Goal: Task Accomplishment & Management: Manage account settings

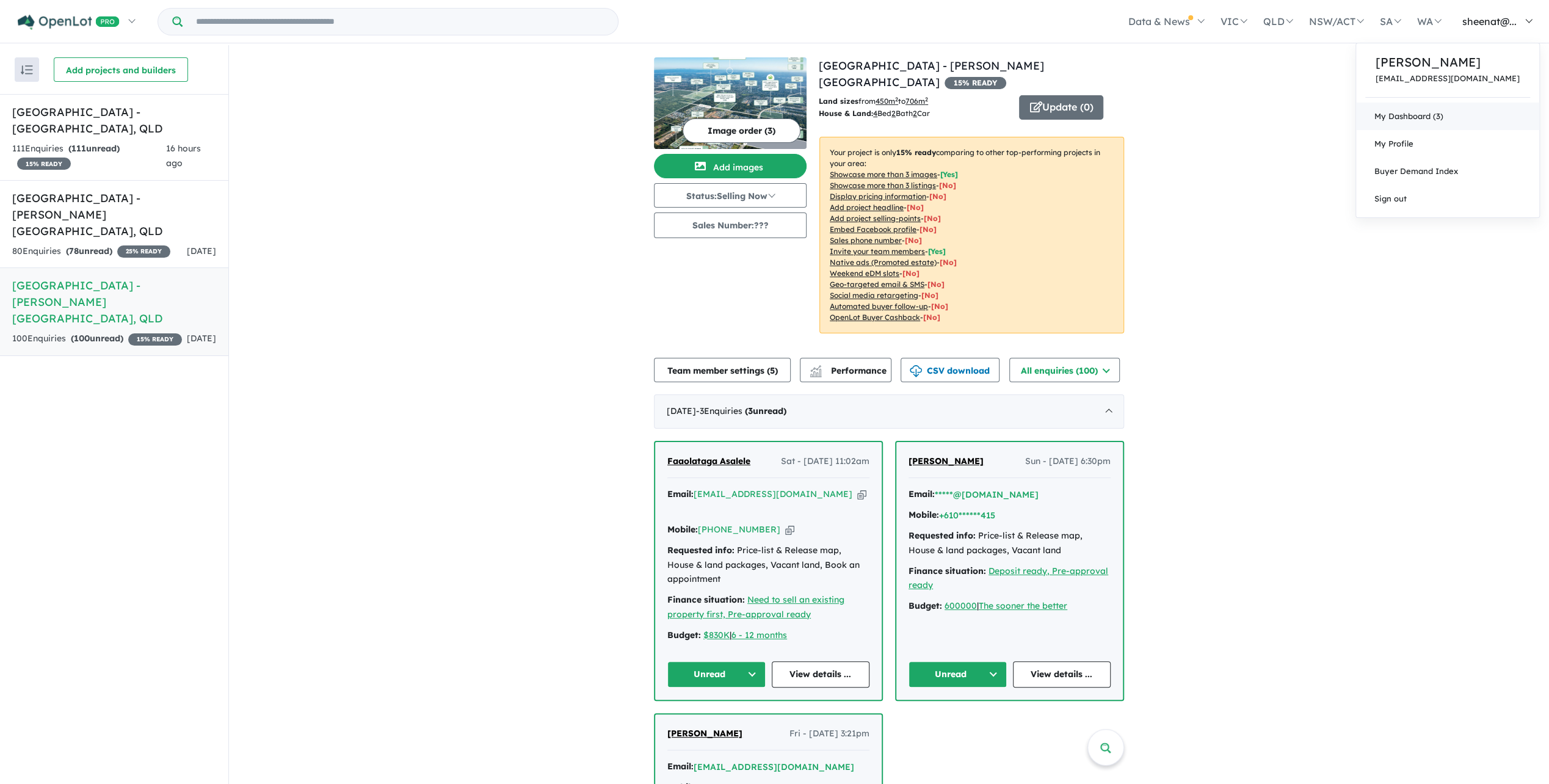
click at [1449, 120] on link "My Dashboard (3)" at bounding box center [1448, 116] width 183 height 28
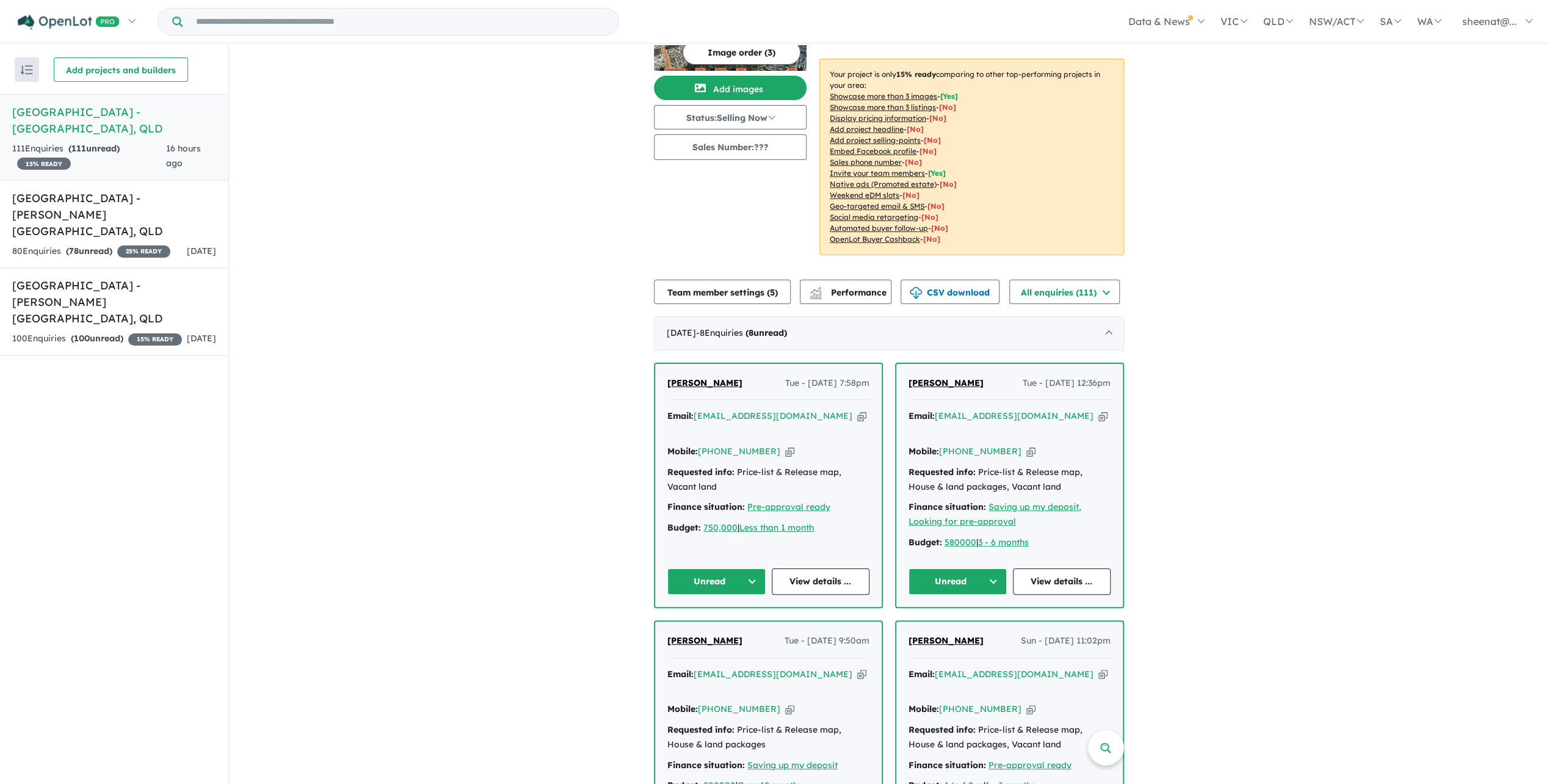
scroll to position [122, 0]
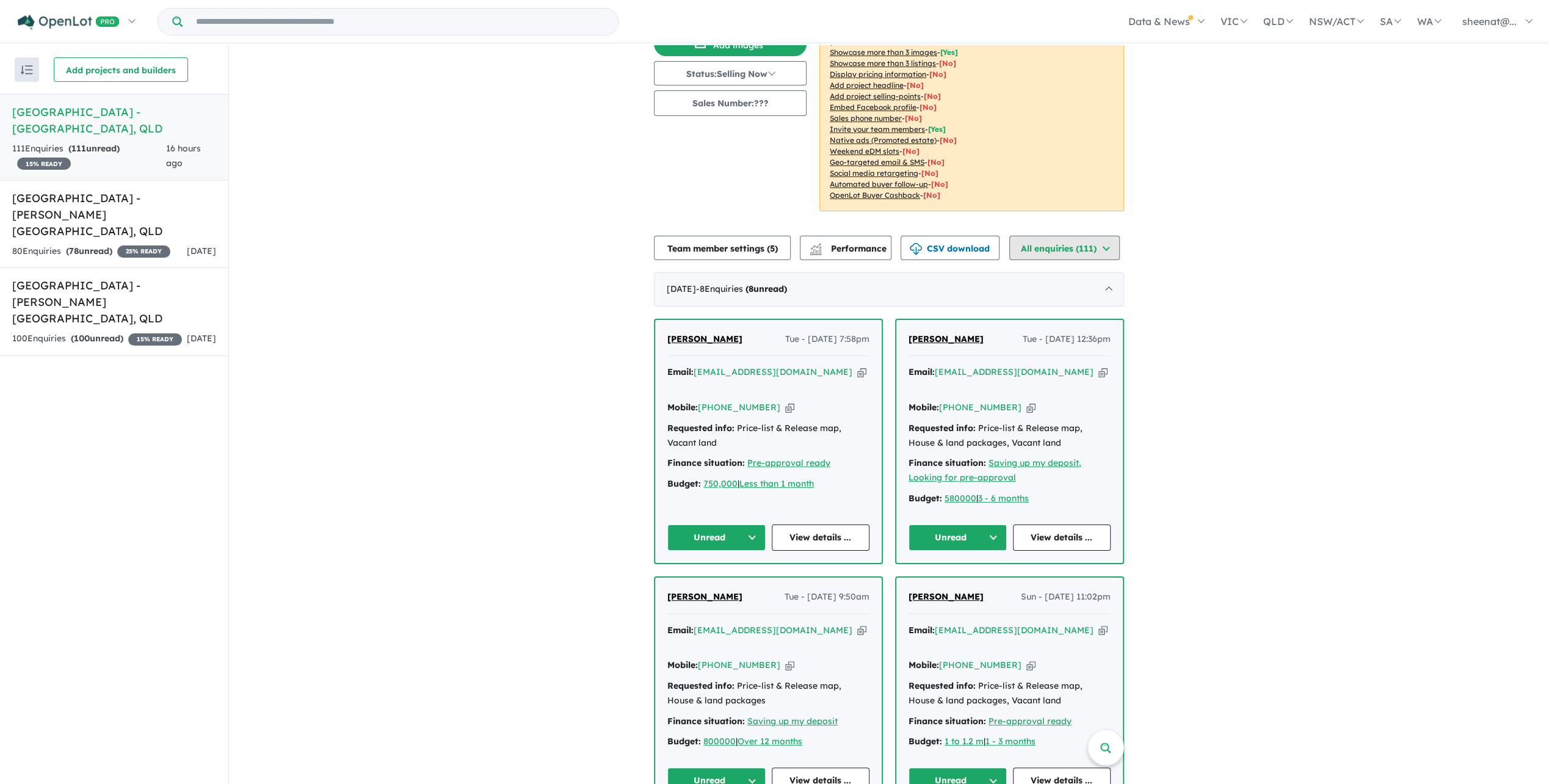
click at [1100, 236] on button "All enquiries ( 111 )" at bounding box center [1065, 248] width 111 height 25
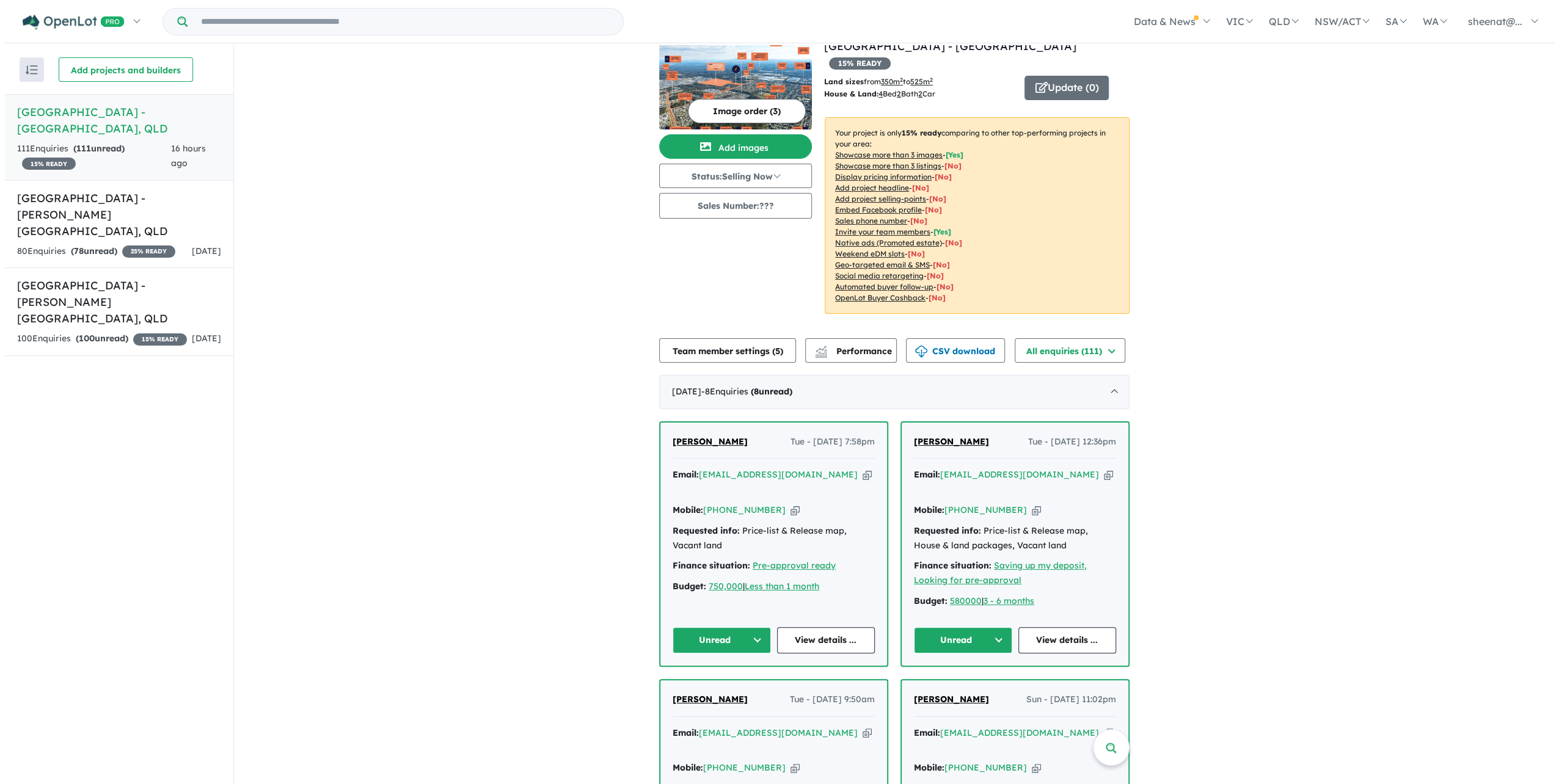
scroll to position [61, 0]
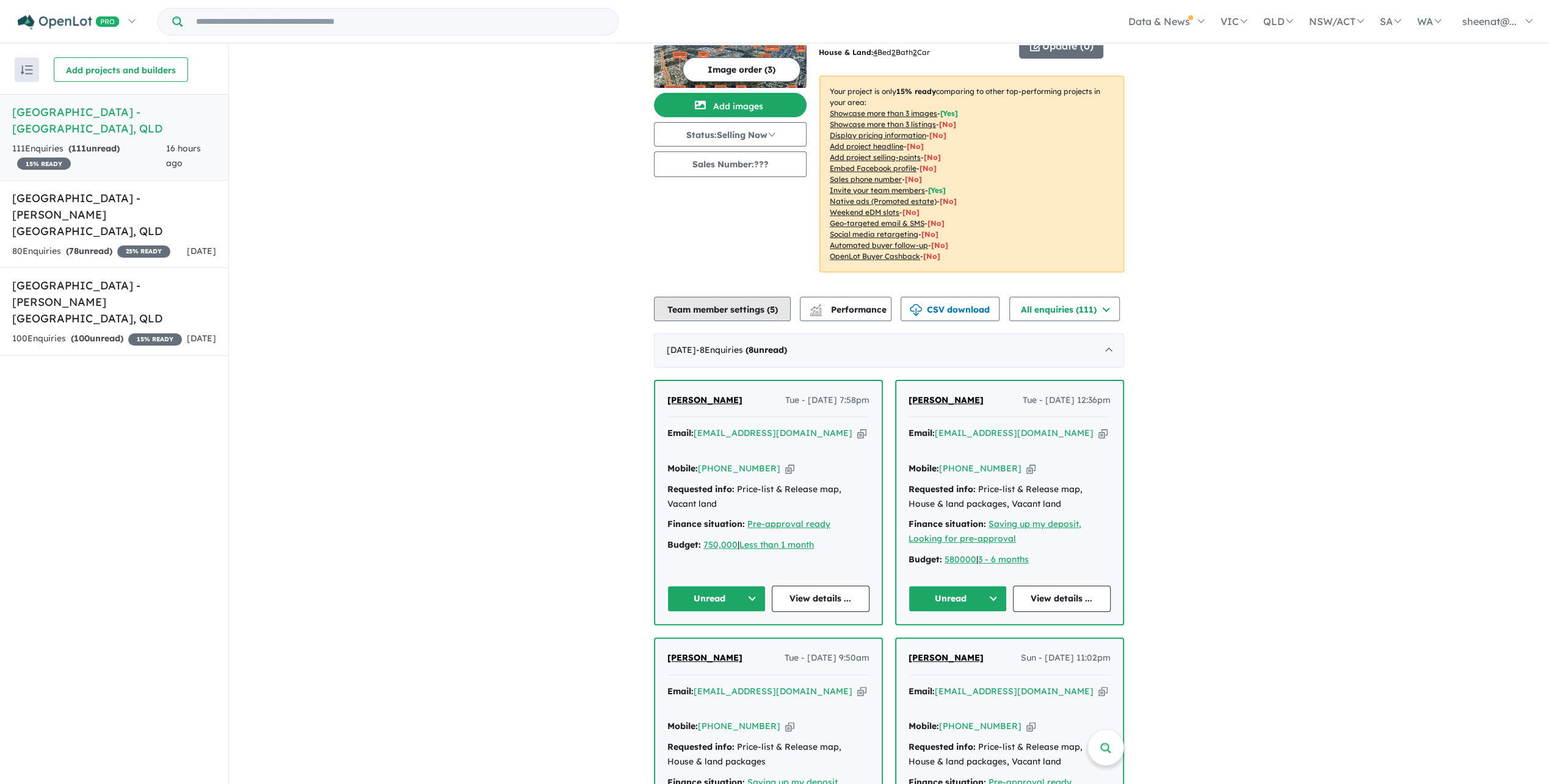
click at [714, 297] on button "Team member settings ( 5 )" at bounding box center [722, 309] width 137 height 25
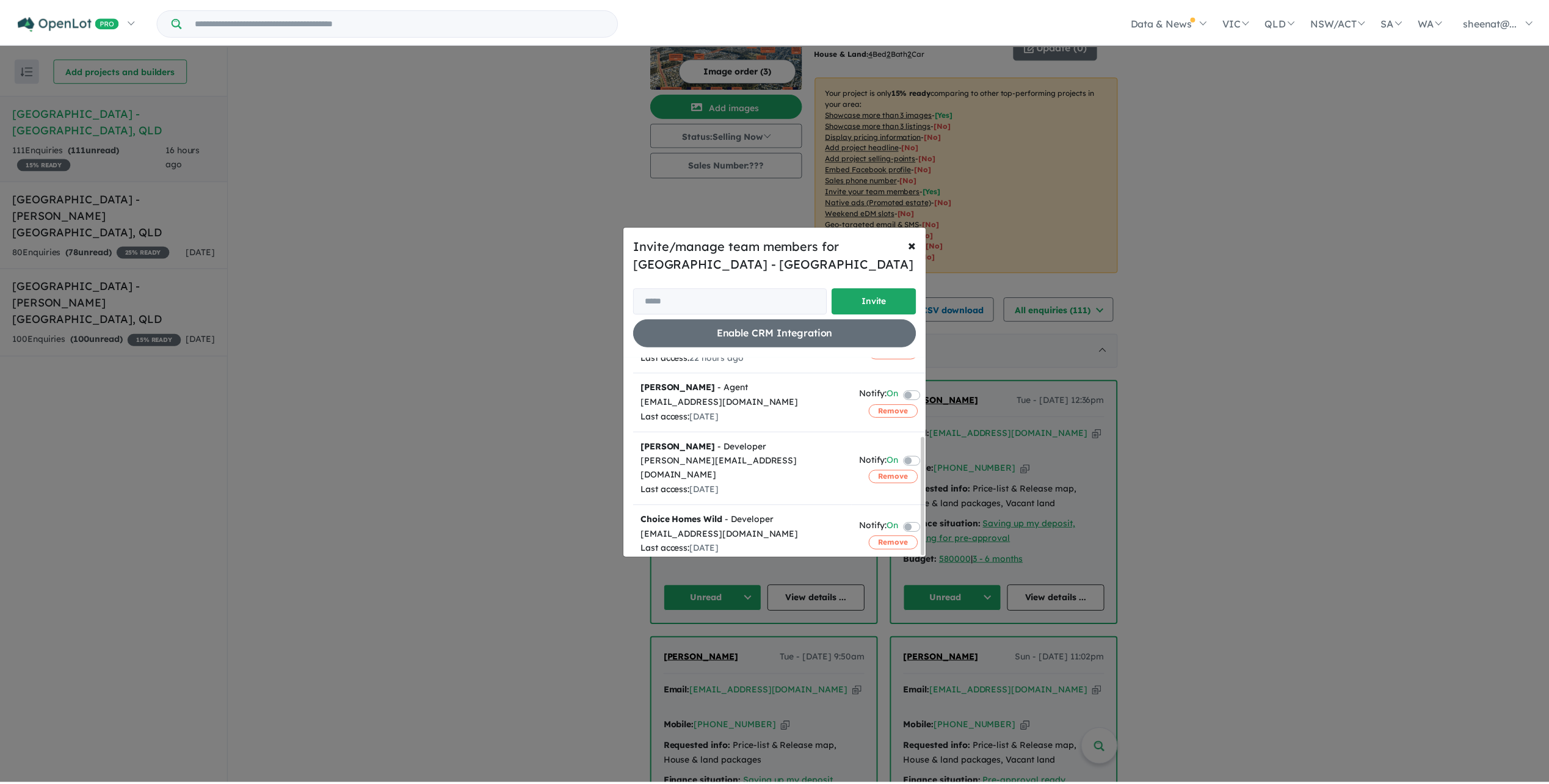
scroll to position [0, 0]
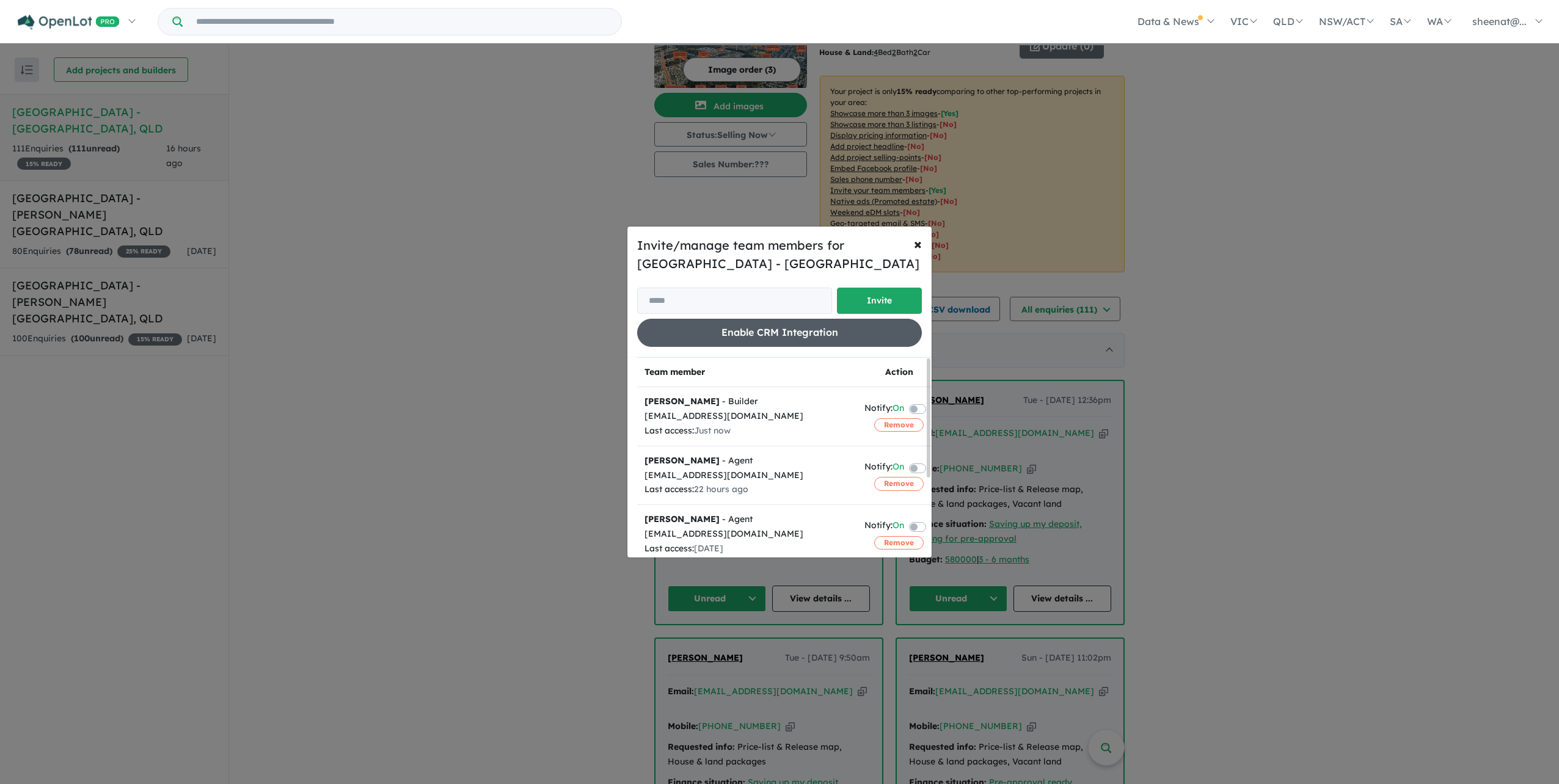
click at [773, 335] on button "Enable CRM Integration" at bounding box center [779, 332] width 285 height 28
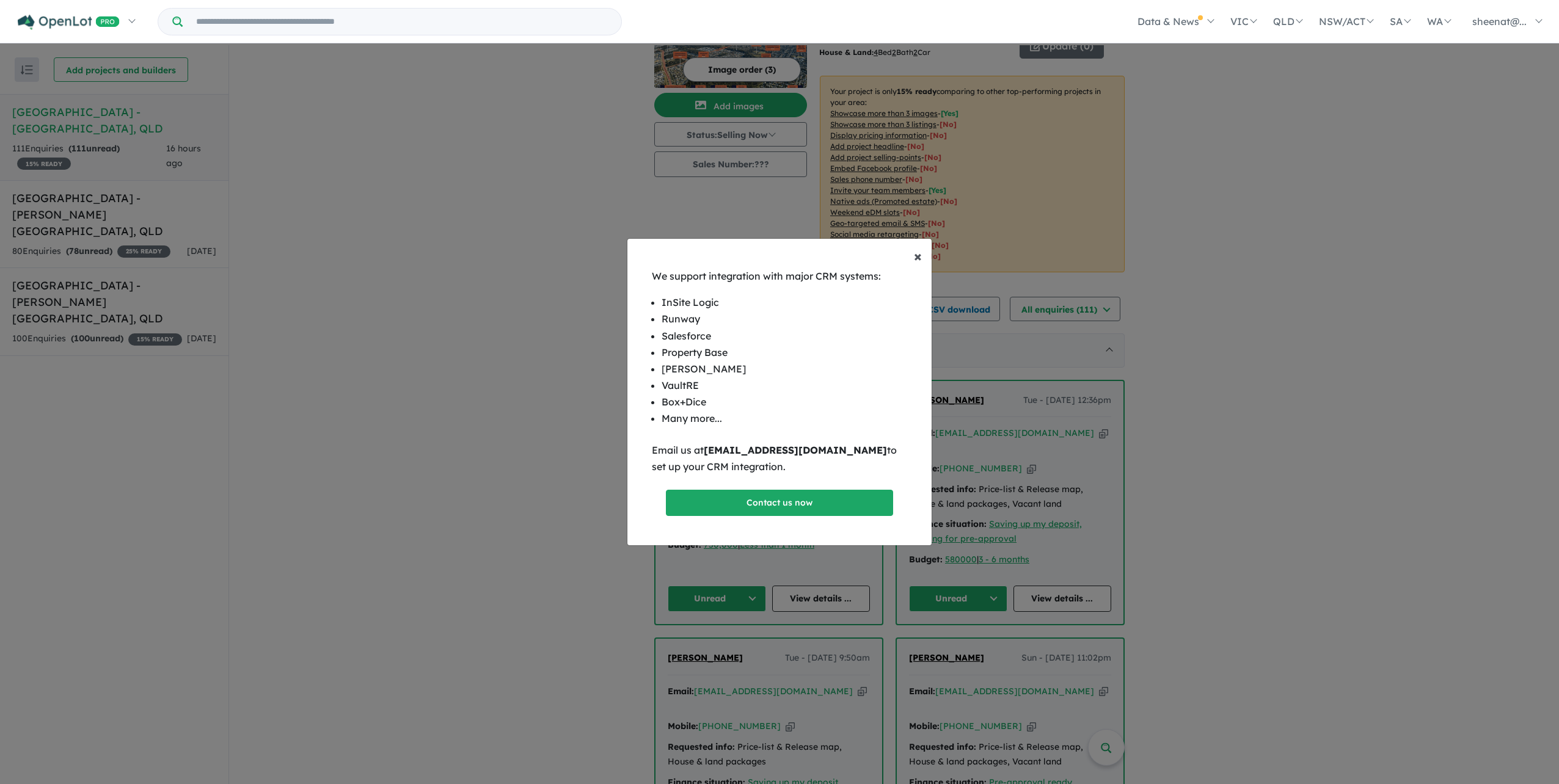
click at [913, 257] on button "× Close" at bounding box center [918, 256] width 28 height 34
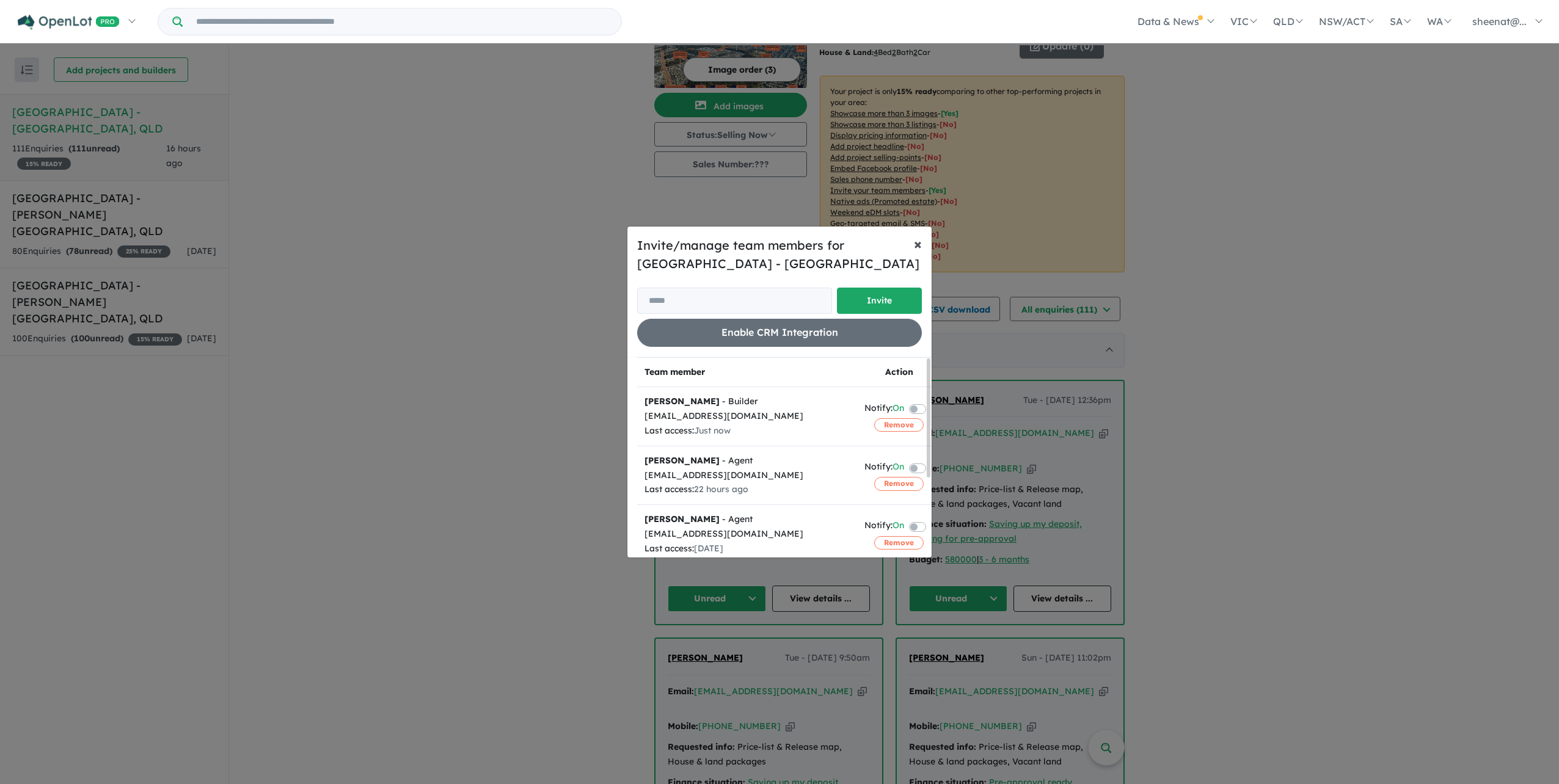
click at [917, 244] on span "×" at bounding box center [918, 243] width 8 height 19
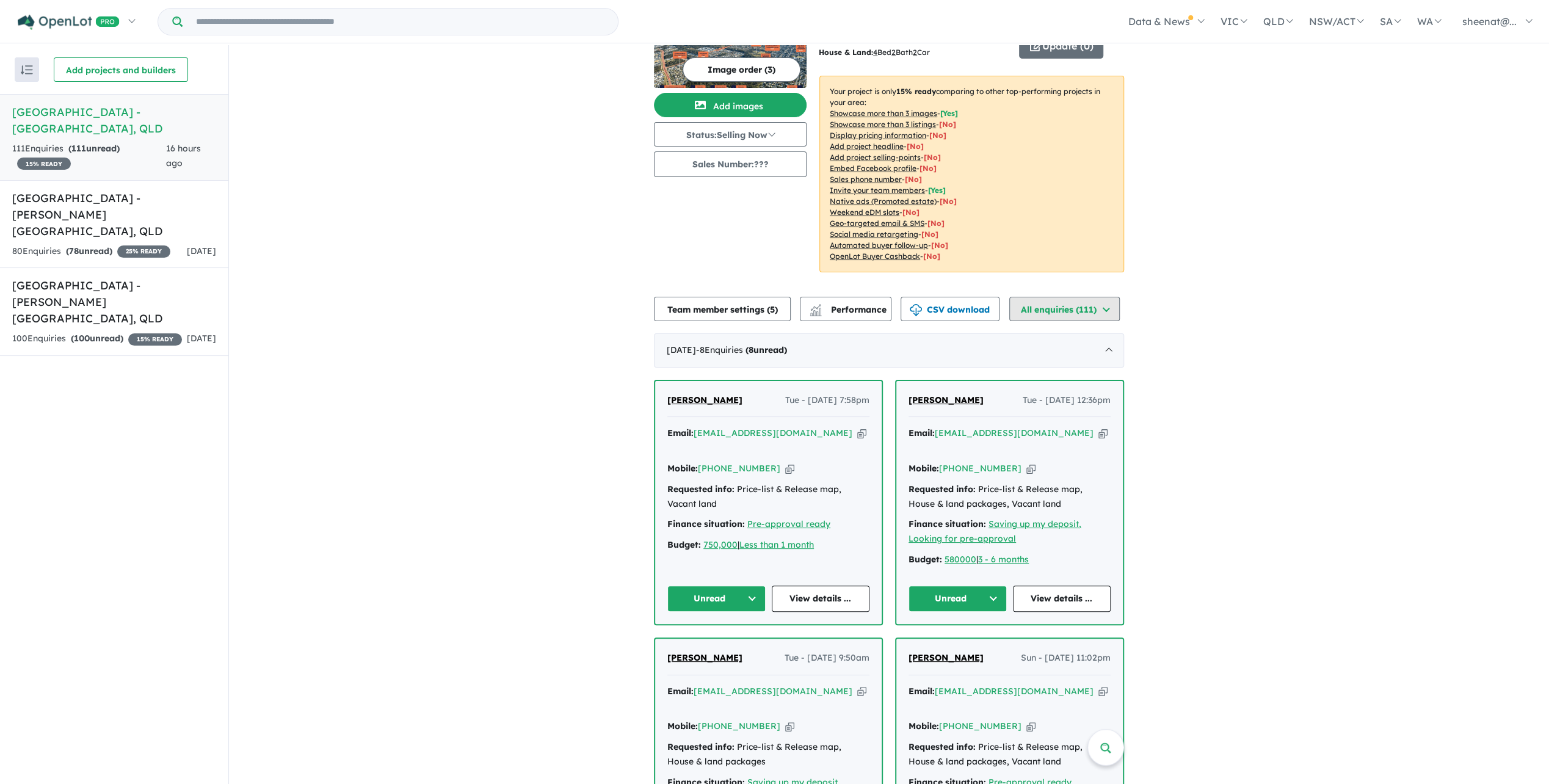
click at [1081, 297] on button "All enquiries ( 111 )" at bounding box center [1065, 309] width 111 height 25
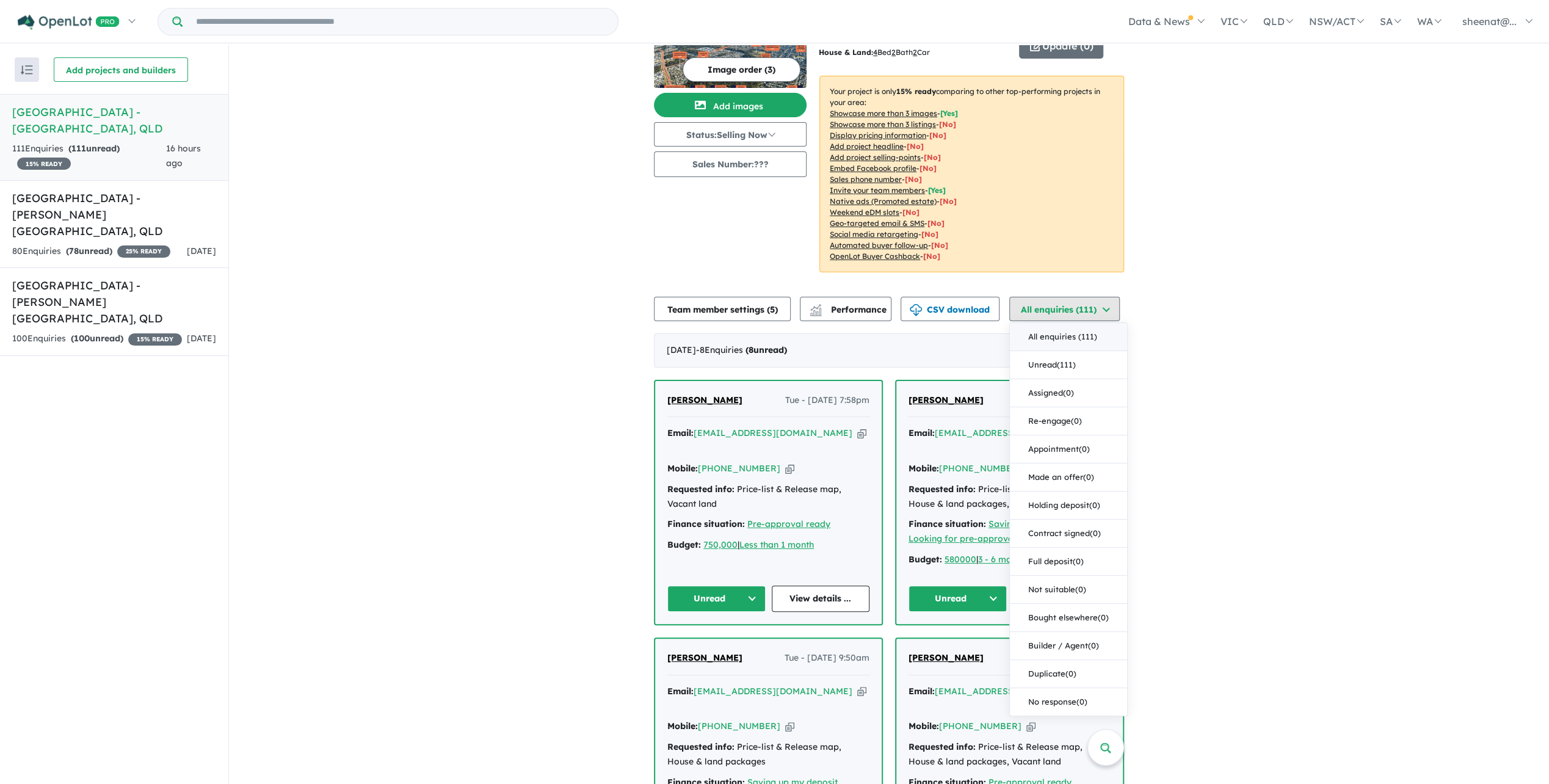
click at [1081, 297] on button "All enquiries ( 111 )" at bounding box center [1065, 309] width 111 height 25
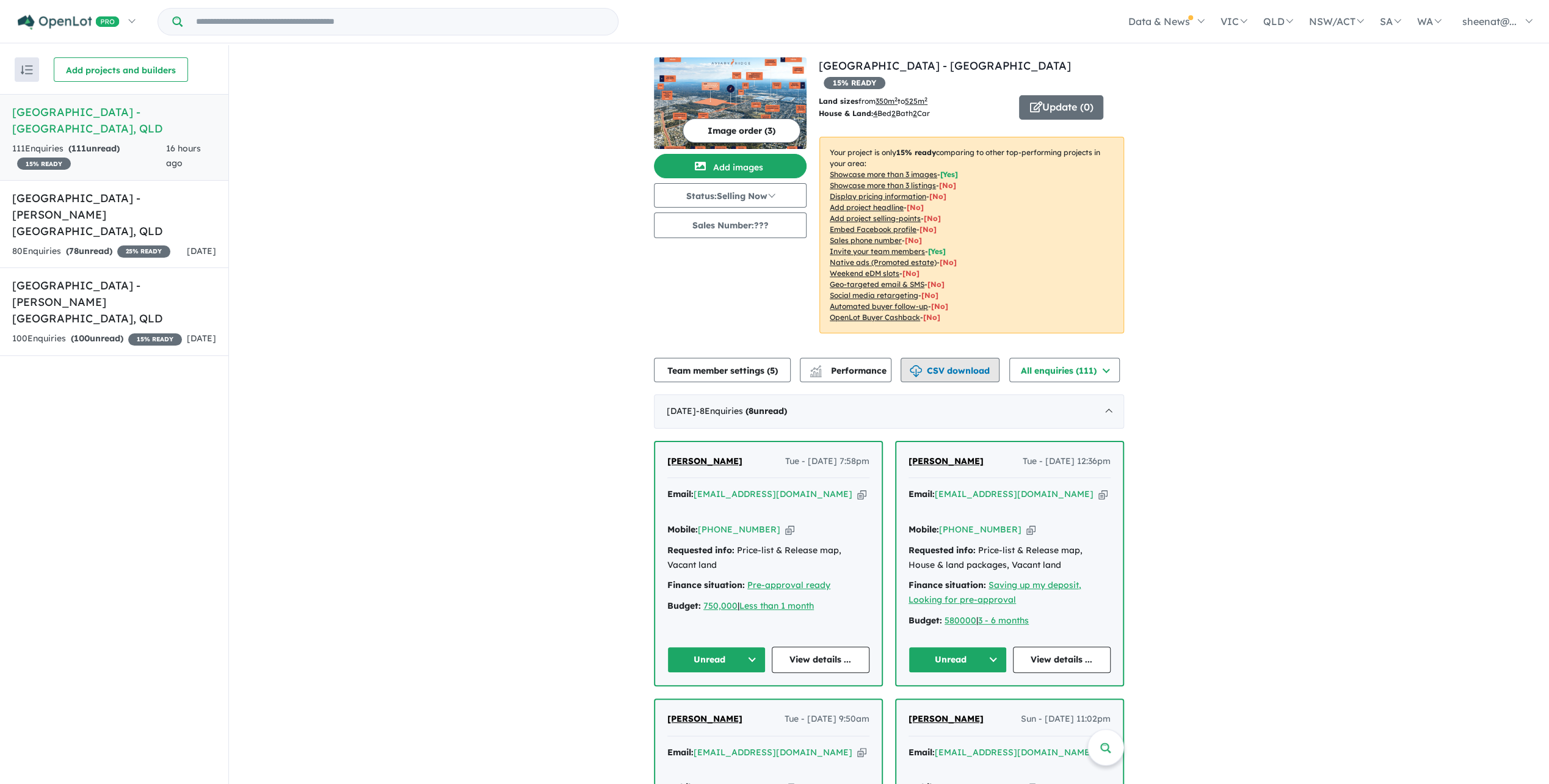
click at [913, 358] on button "CSV download" at bounding box center [950, 370] width 99 height 25
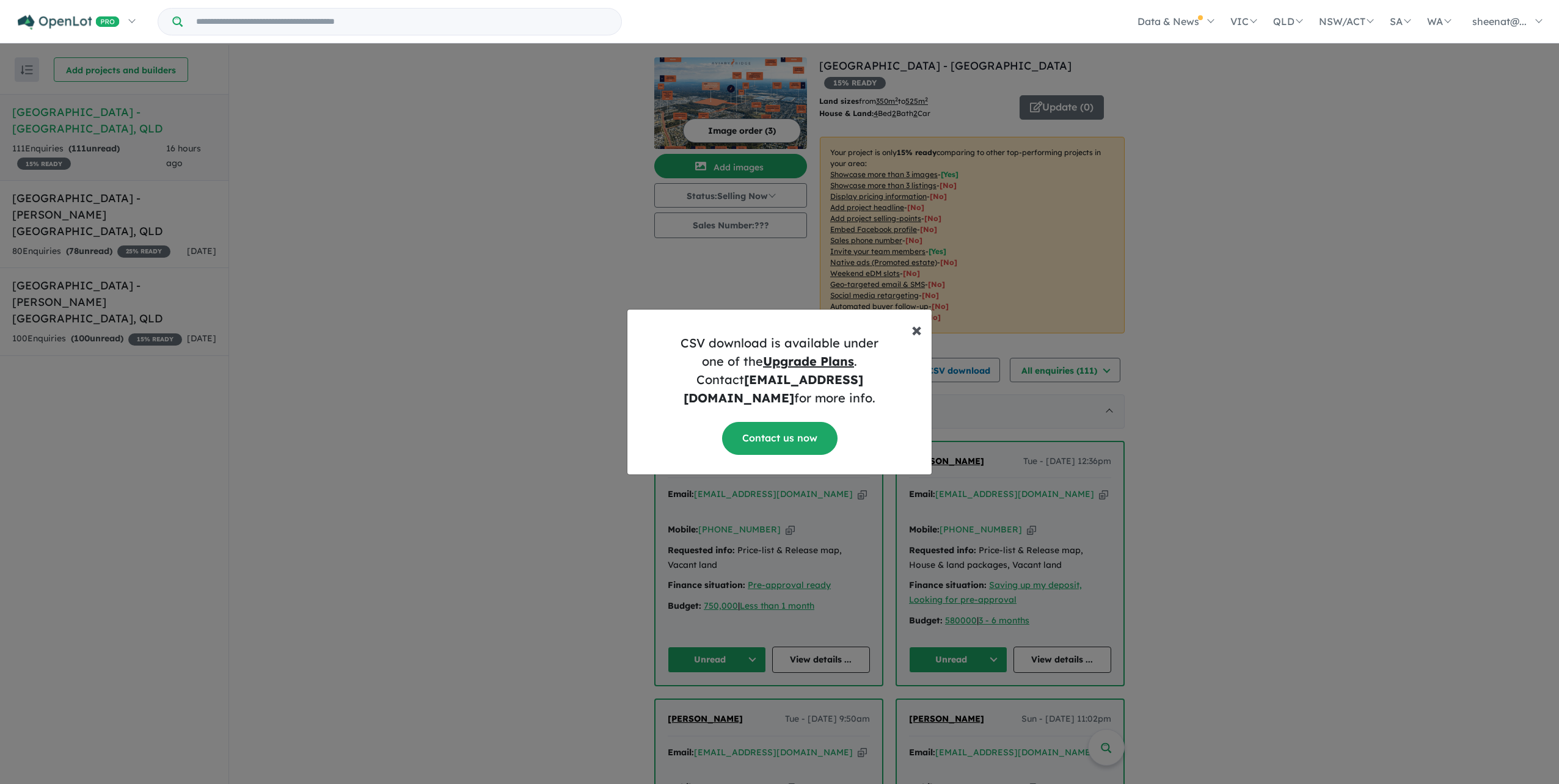
click at [915, 341] on span "×" at bounding box center [917, 329] width 10 height 25
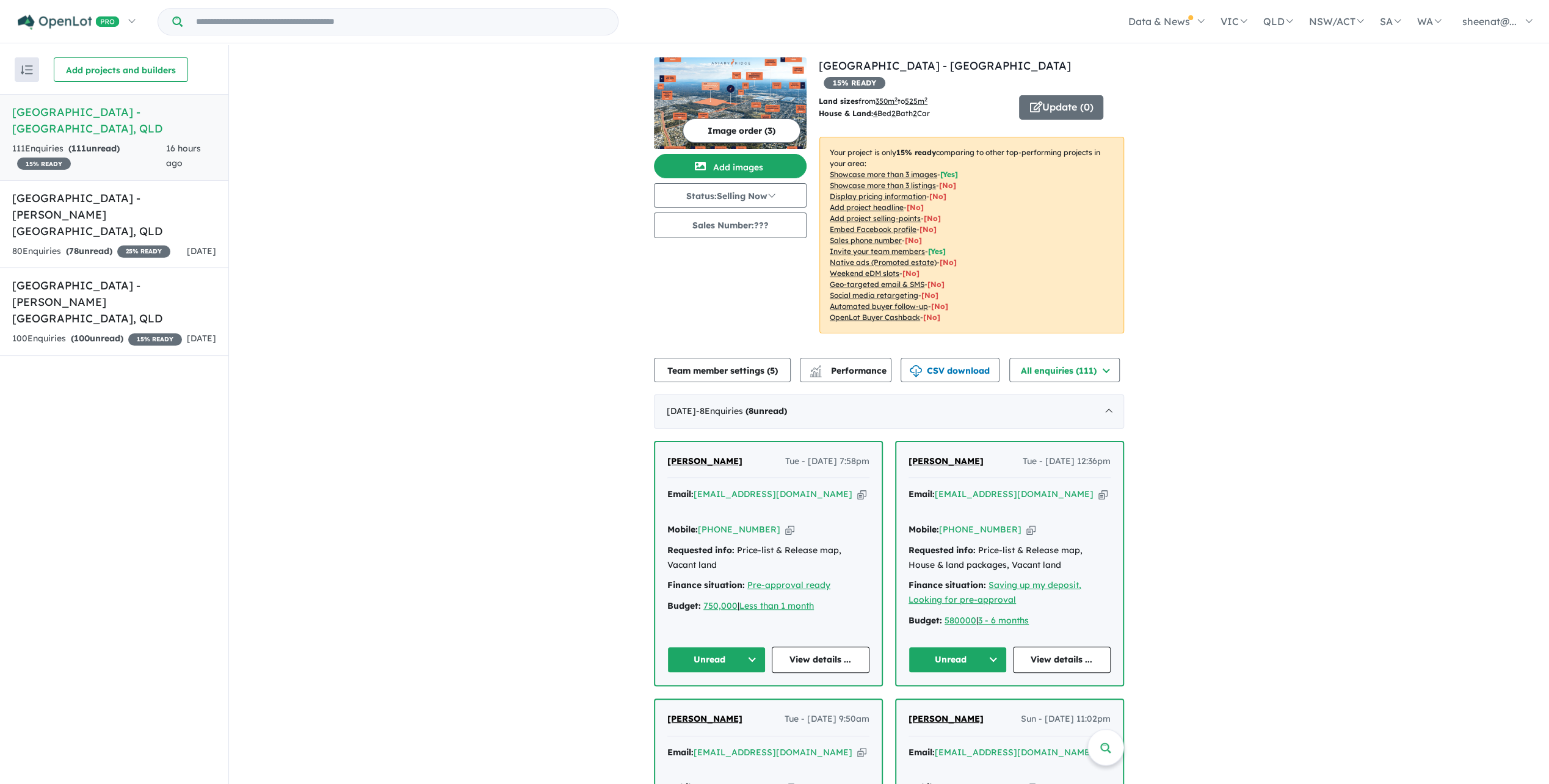
click at [757, 646] on button "Unread" at bounding box center [716, 659] width 98 height 26
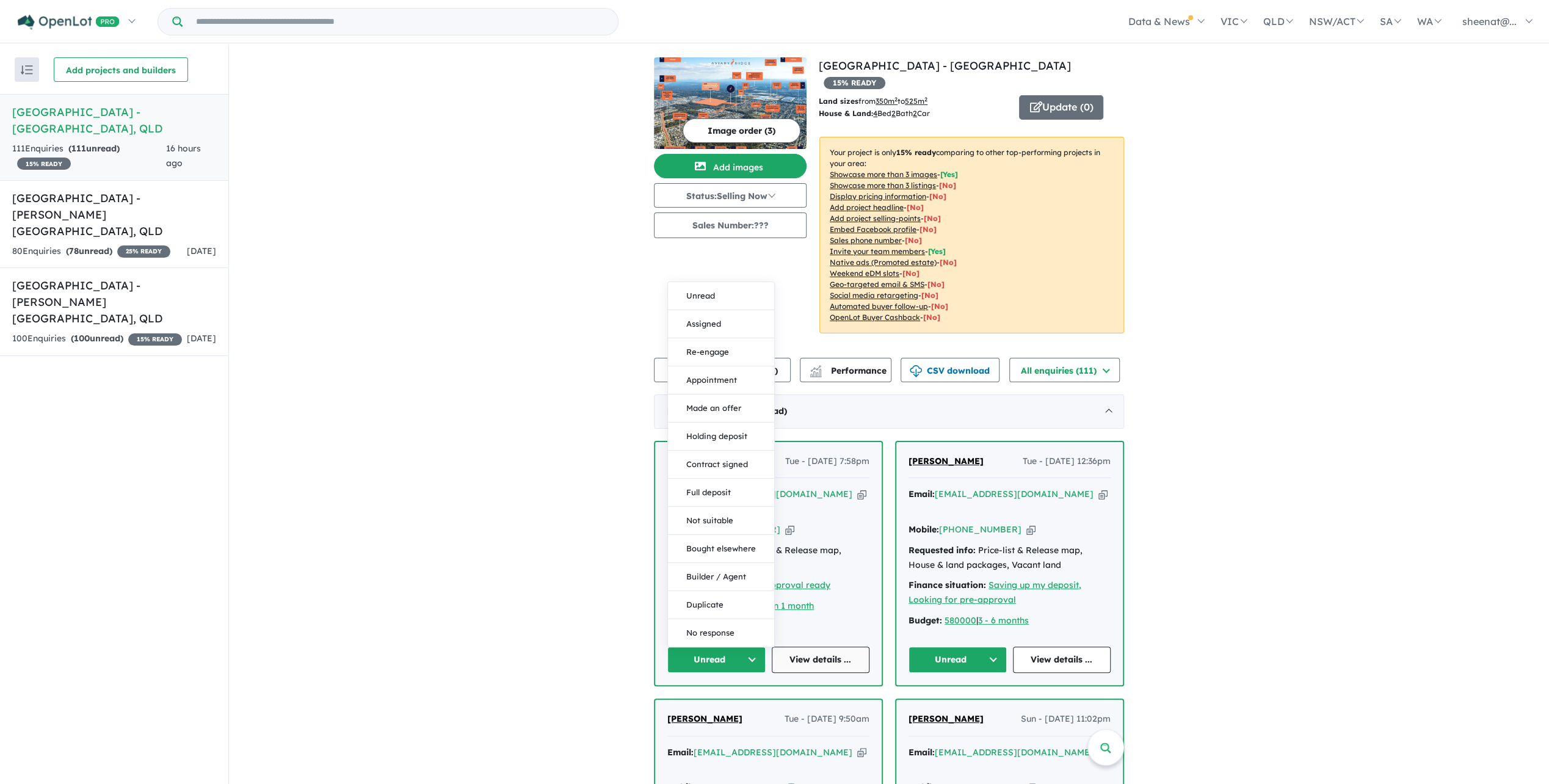
click at [830, 646] on link "View details ..." at bounding box center [821, 659] width 98 height 26
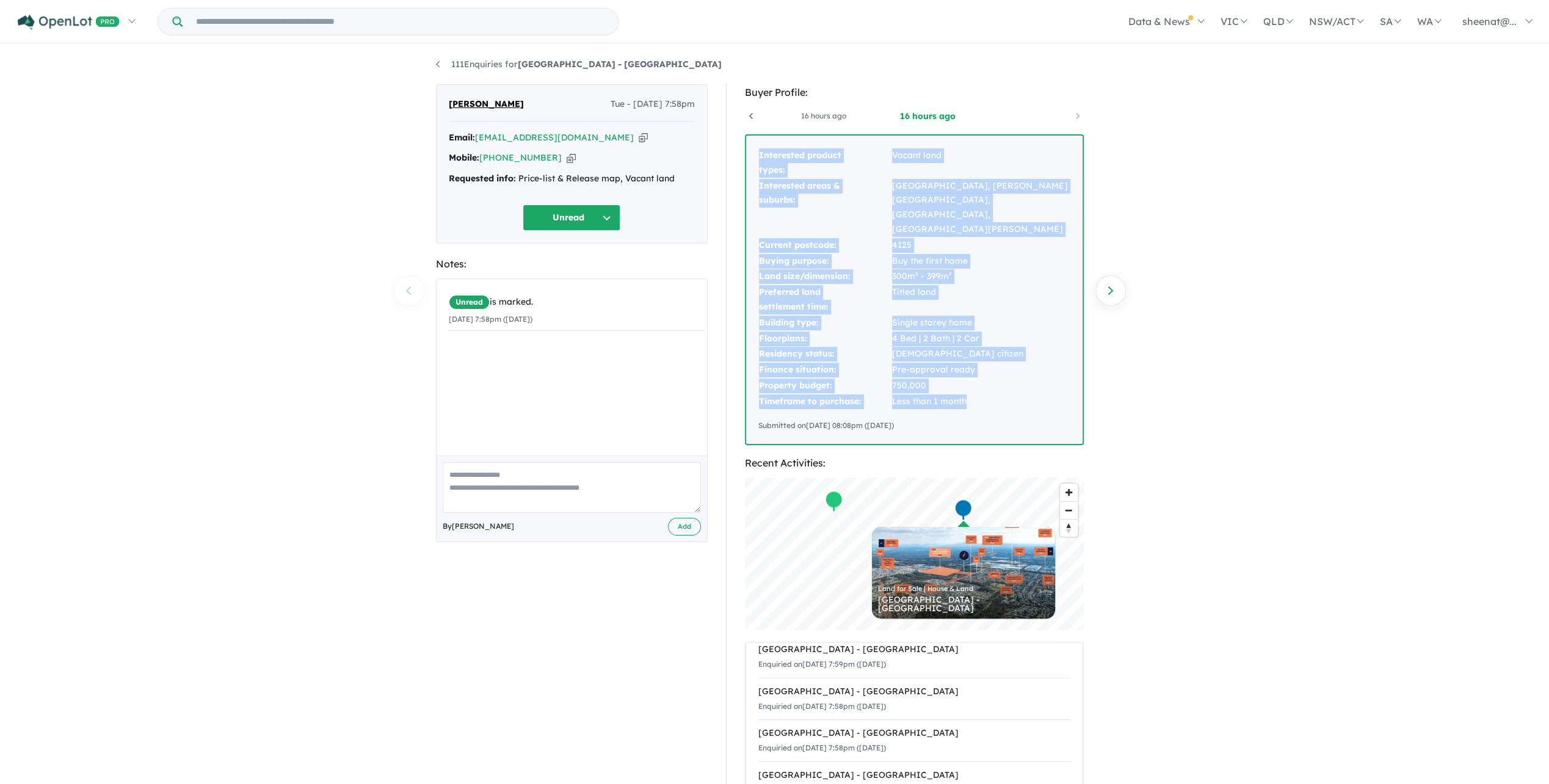
drag, startPoint x: 984, startPoint y: 377, endPoint x: 735, endPoint y: 176, distance: 320.0
click at [735, 176] on div "Buyer Profile: 16 hours ago 16 hours ago 16 hours ago 16 hours ago Interested p…" at bounding box center [920, 479] width 388 height 790
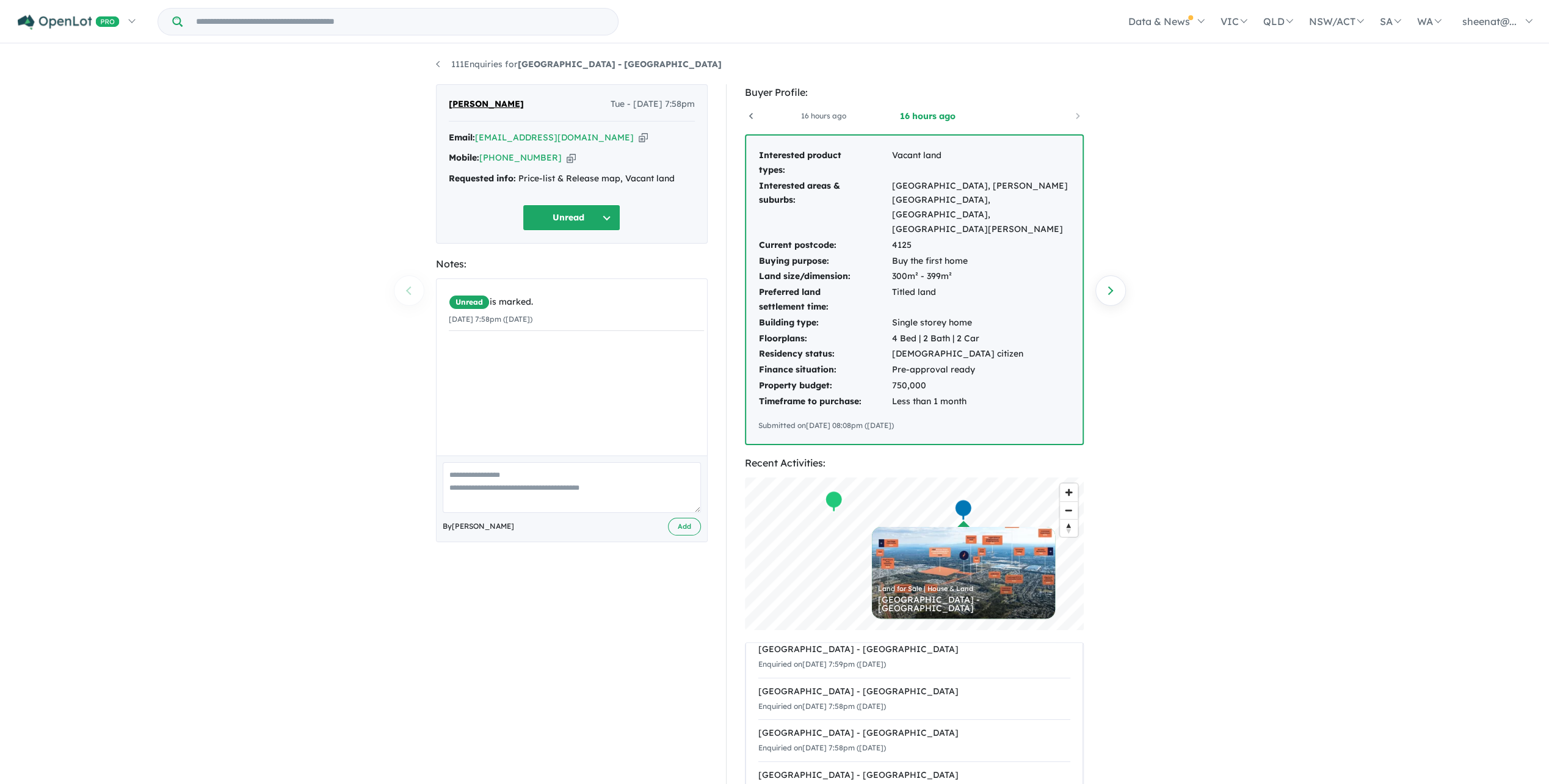
click at [1294, 443] on div "111 Enquiries for [GEOGRAPHIC_DATA] - [GEOGRAPHIC_DATA] Previous enquiry Next e…" at bounding box center [774, 416] width 1549 height 741
